Goal: Navigation & Orientation: Go to known website

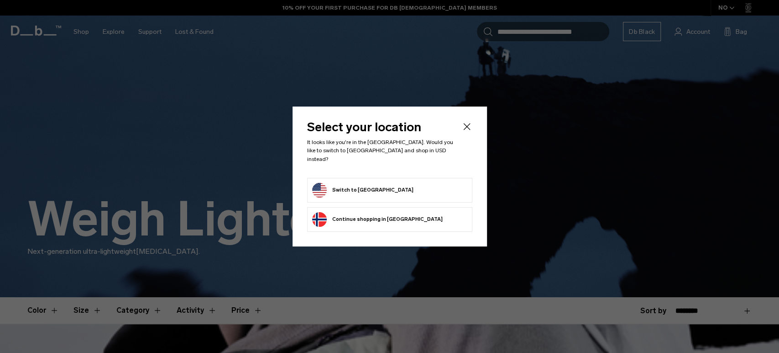
click at [400, 192] on form "Switch to United States" at bounding box center [389, 190] width 155 height 15
click at [378, 186] on button "Switch to United States" at bounding box center [362, 190] width 101 height 15
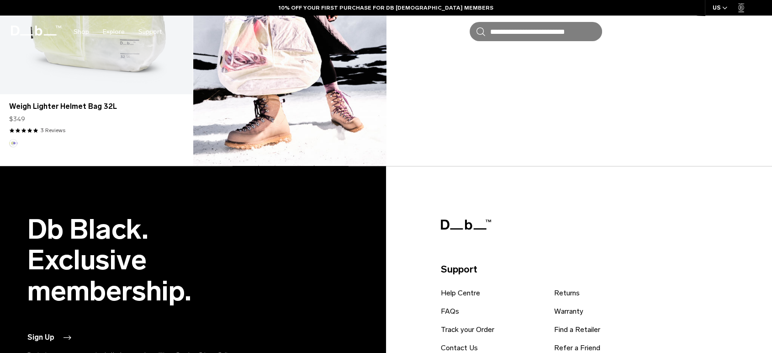
scroll to position [1011, 0]
